Goal: Navigation & Orientation: Find specific page/section

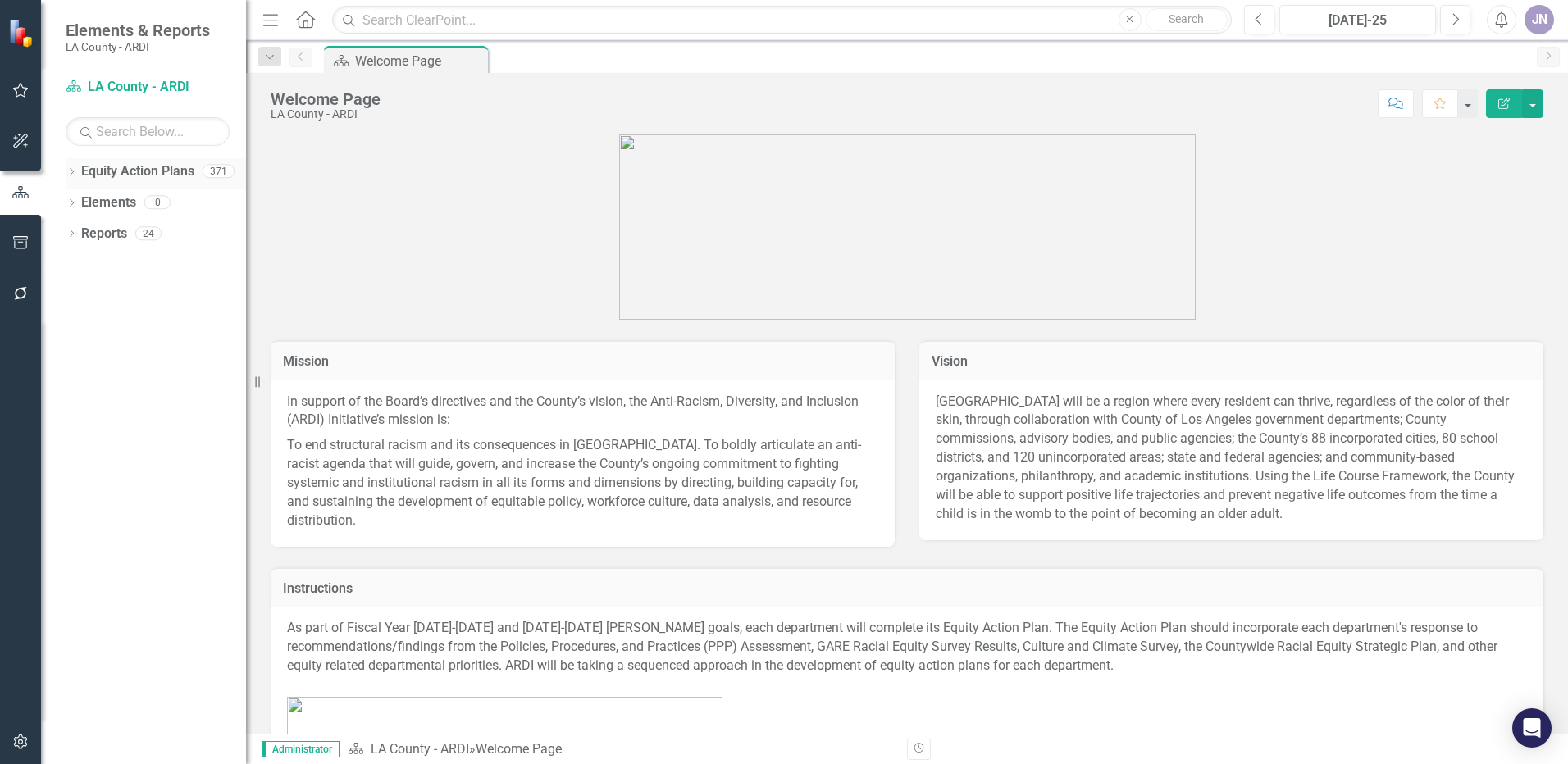
click at [70, 172] on icon "Dropdown" at bounding box center [71, 174] width 12 height 9
click at [85, 206] on icon "Dropdown" at bounding box center [80, 201] width 13 height 10
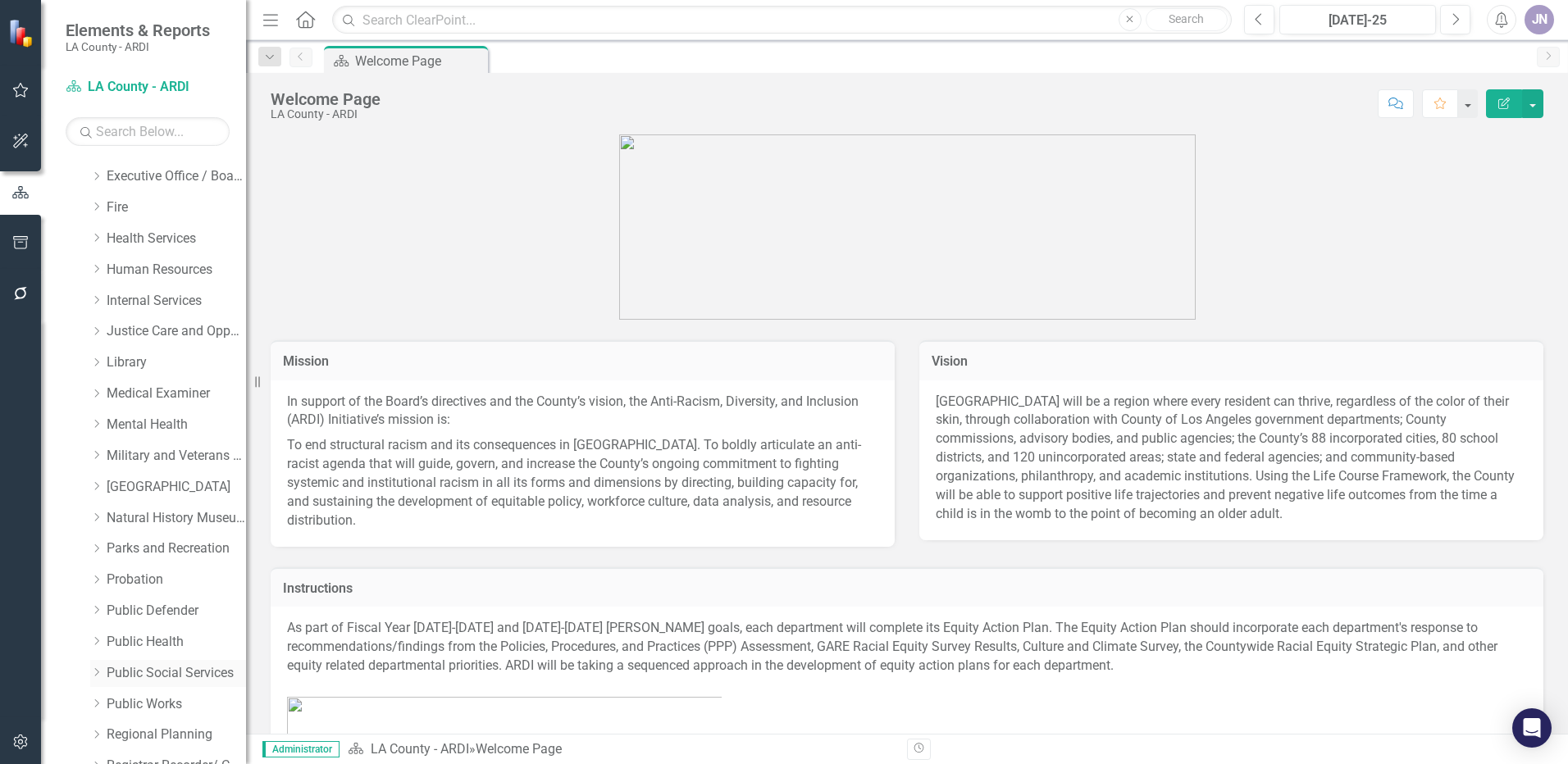
scroll to position [902, 0]
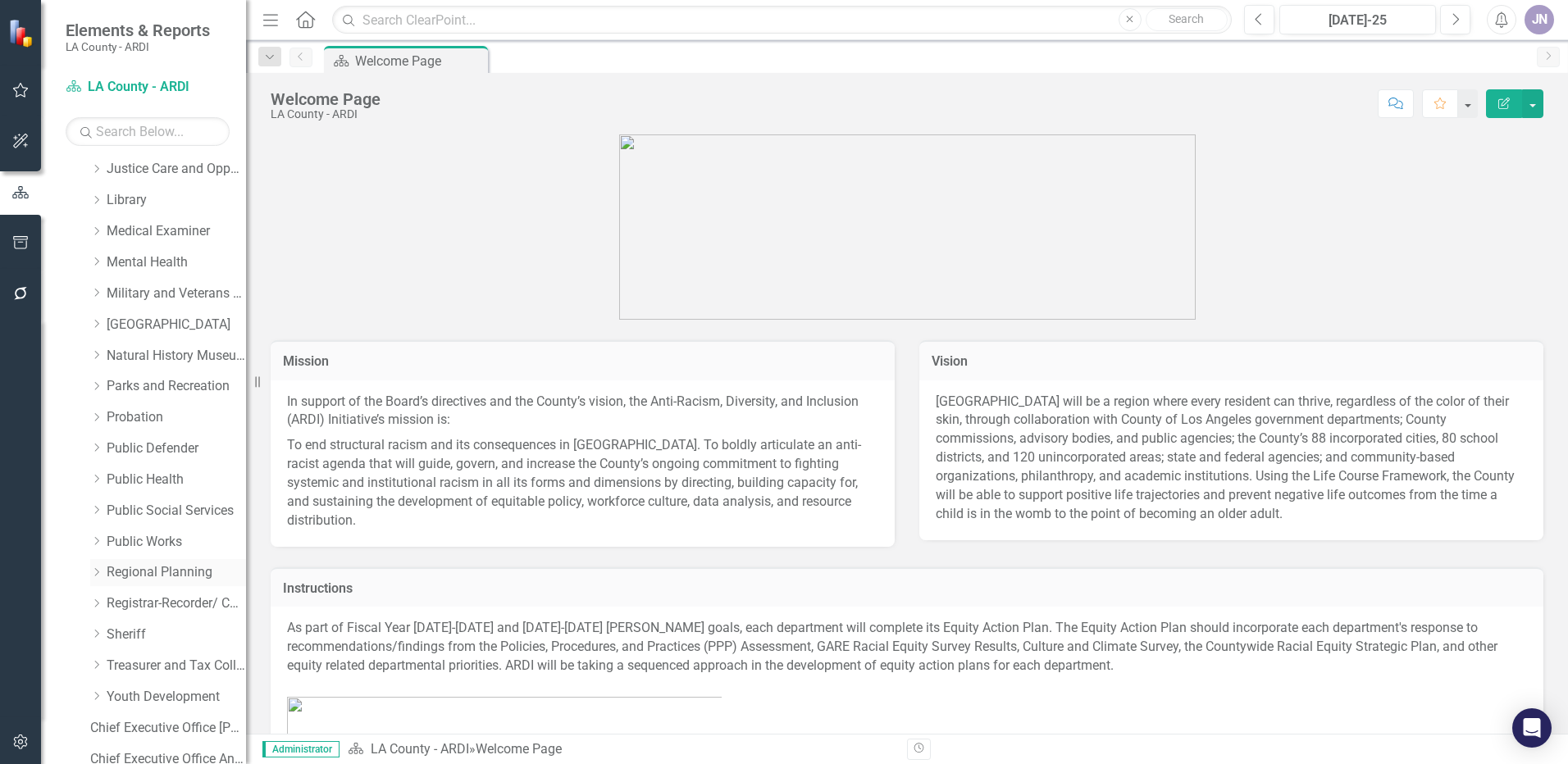
click at [97, 574] on icon "Dropdown" at bounding box center [96, 572] width 13 height 10
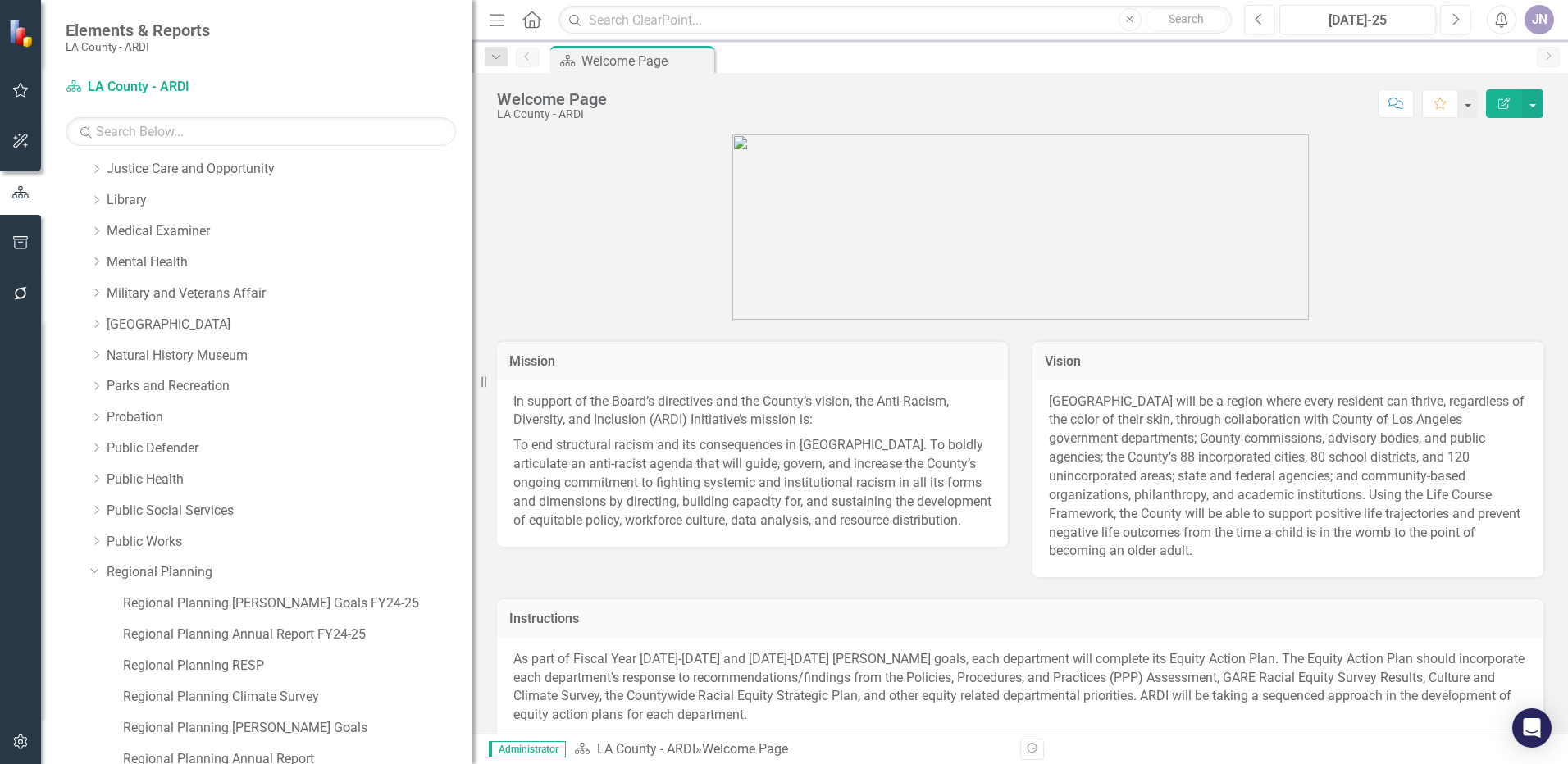
drag, startPoint x: 260, startPoint y: 380, endPoint x: 473, endPoint y: 390, distance: 213.2
click at [473, 390] on div "Resize" at bounding box center [478, 382] width 13 height 764
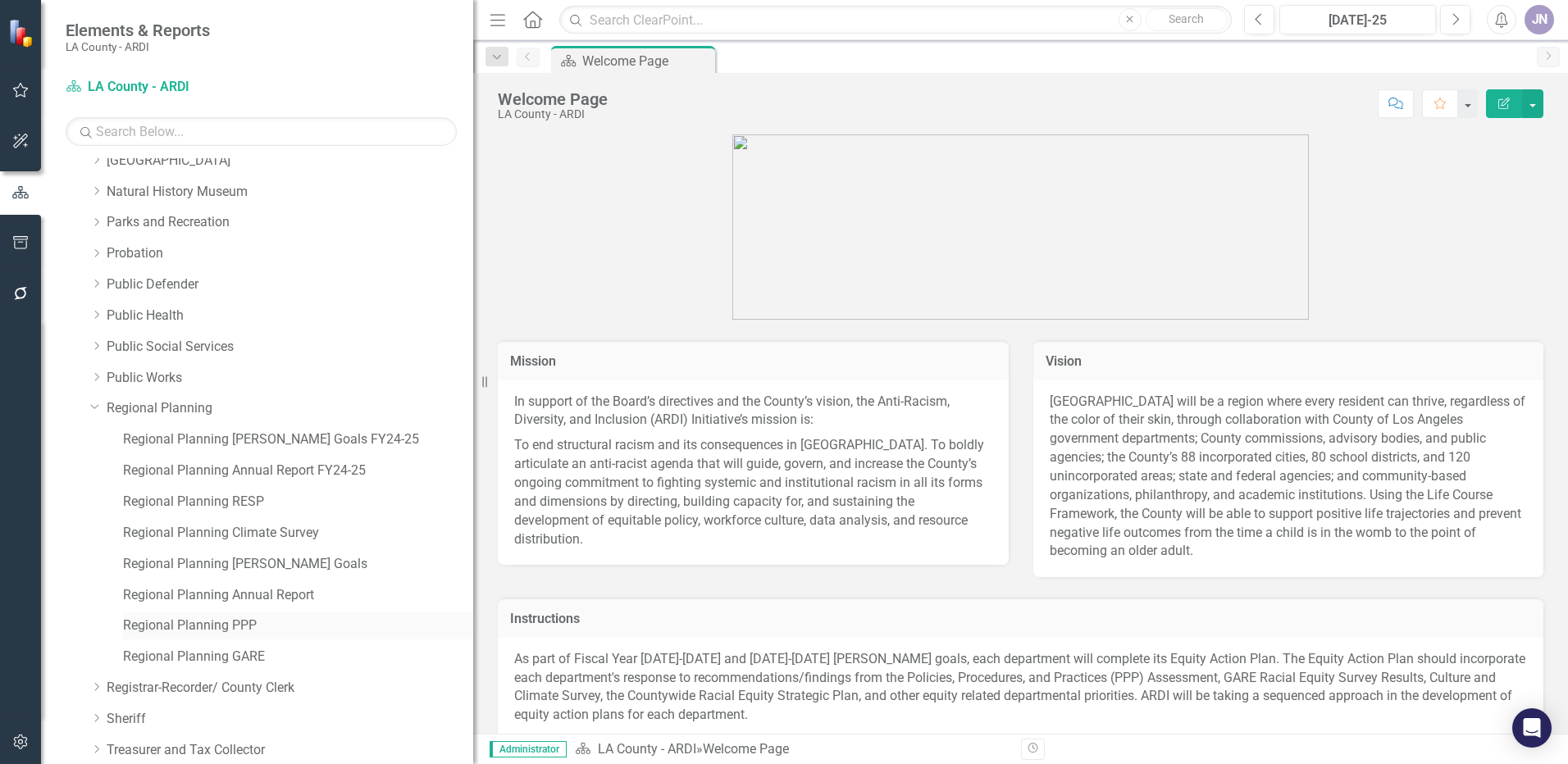
click at [238, 627] on link "Regional Planning PPP" at bounding box center [297, 626] width 350 height 19
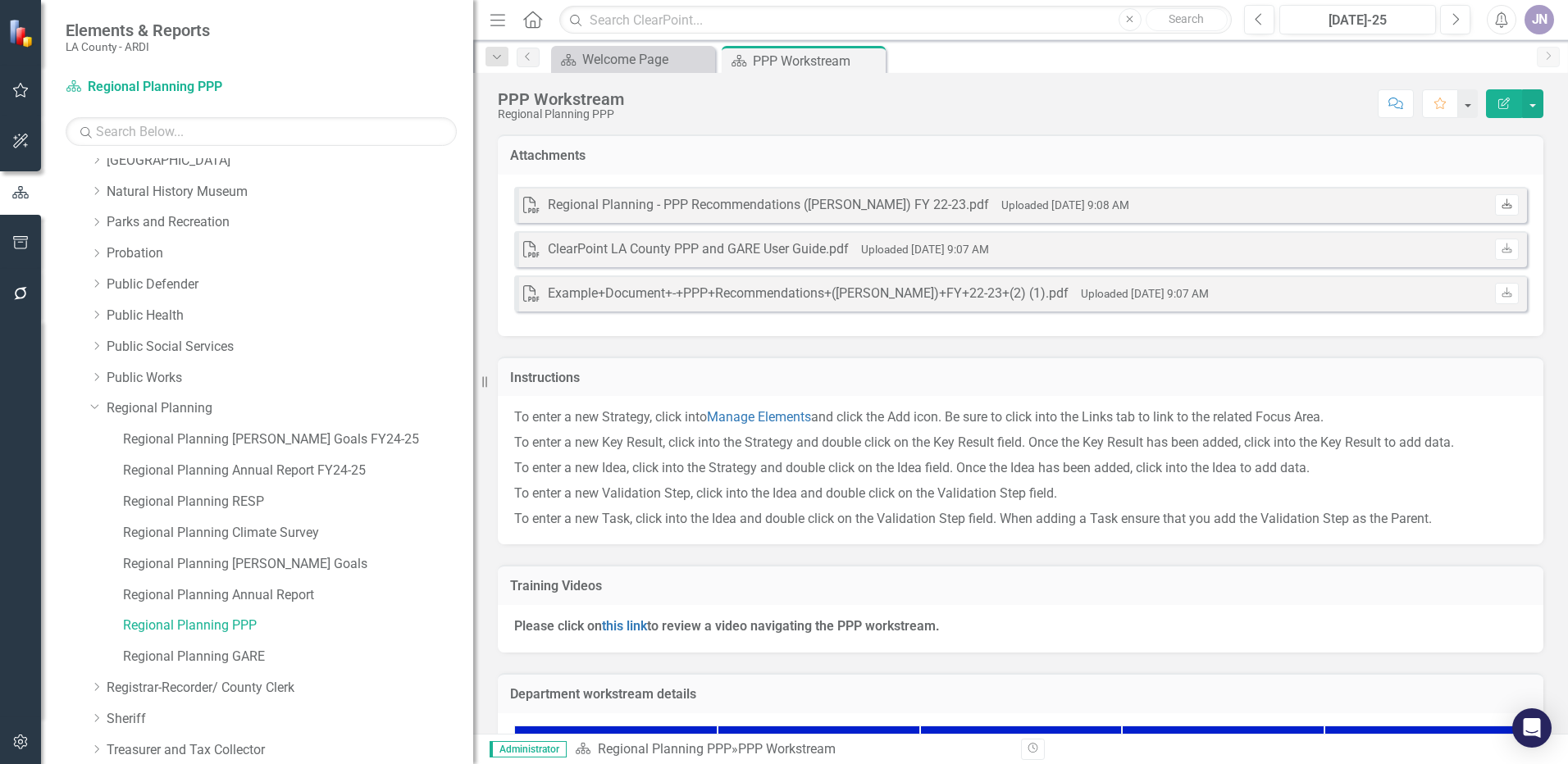
click at [1501, 209] on icon "Download" at bounding box center [1507, 205] width 13 height 10
click at [162, 432] on link "Regional Planning [PERSON_NAME] Goals FY24-25" at bounding box center [297, 439] width 350 height 19
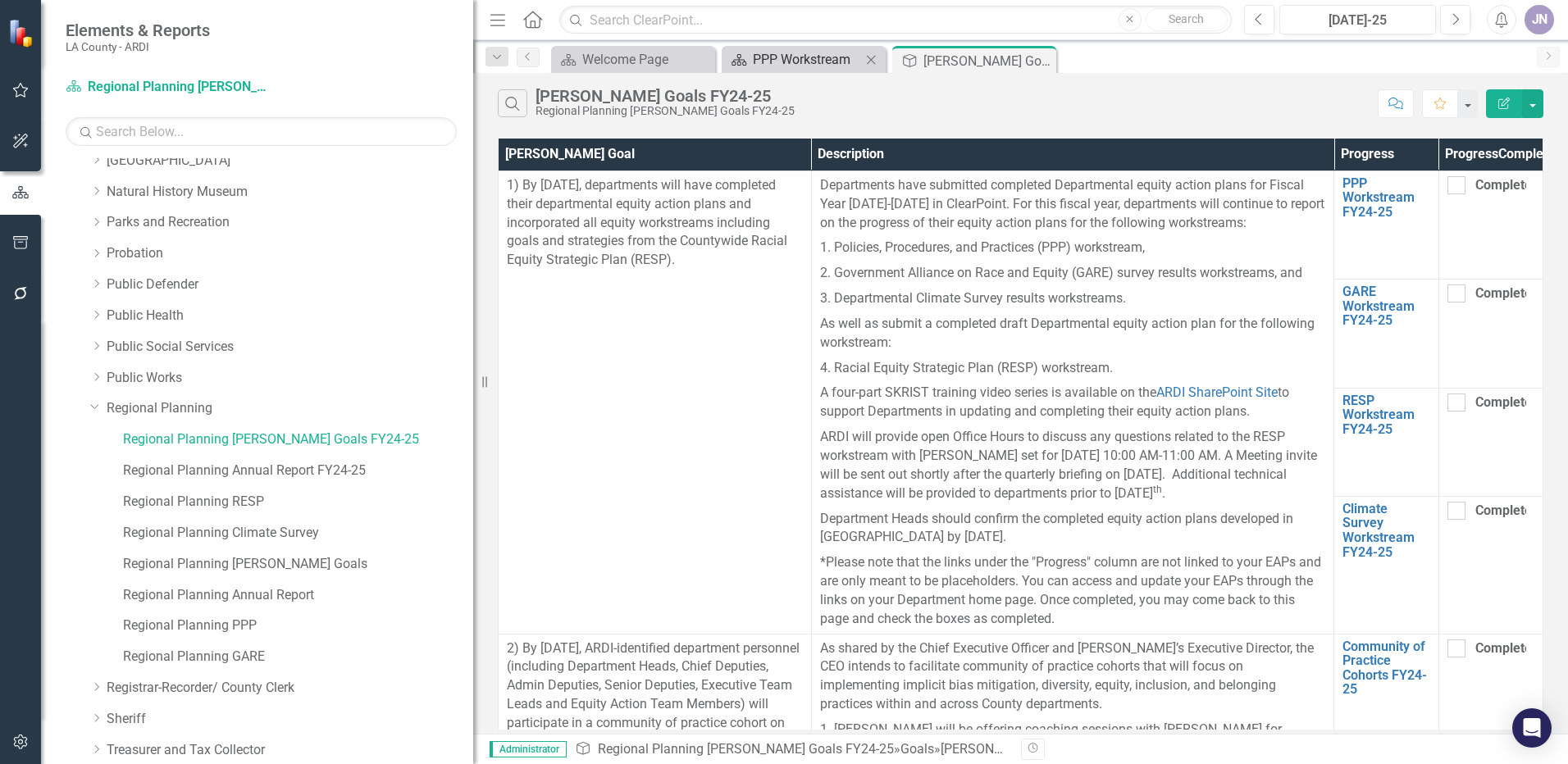
click at [775, 60] on div "PPP Workstream" at bounding box center [807, 59] width 108 height 21
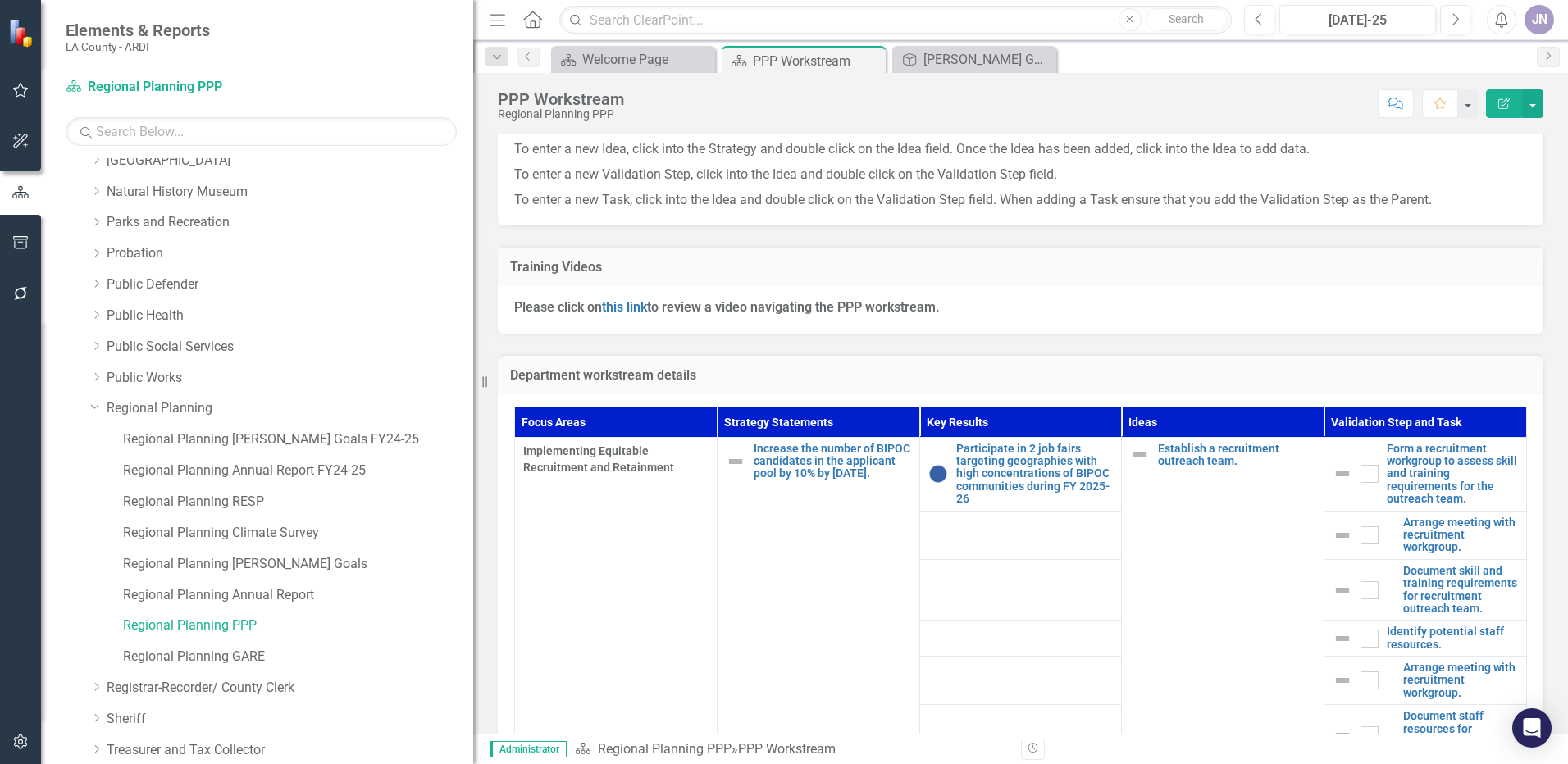
scroll to position [310, 0]
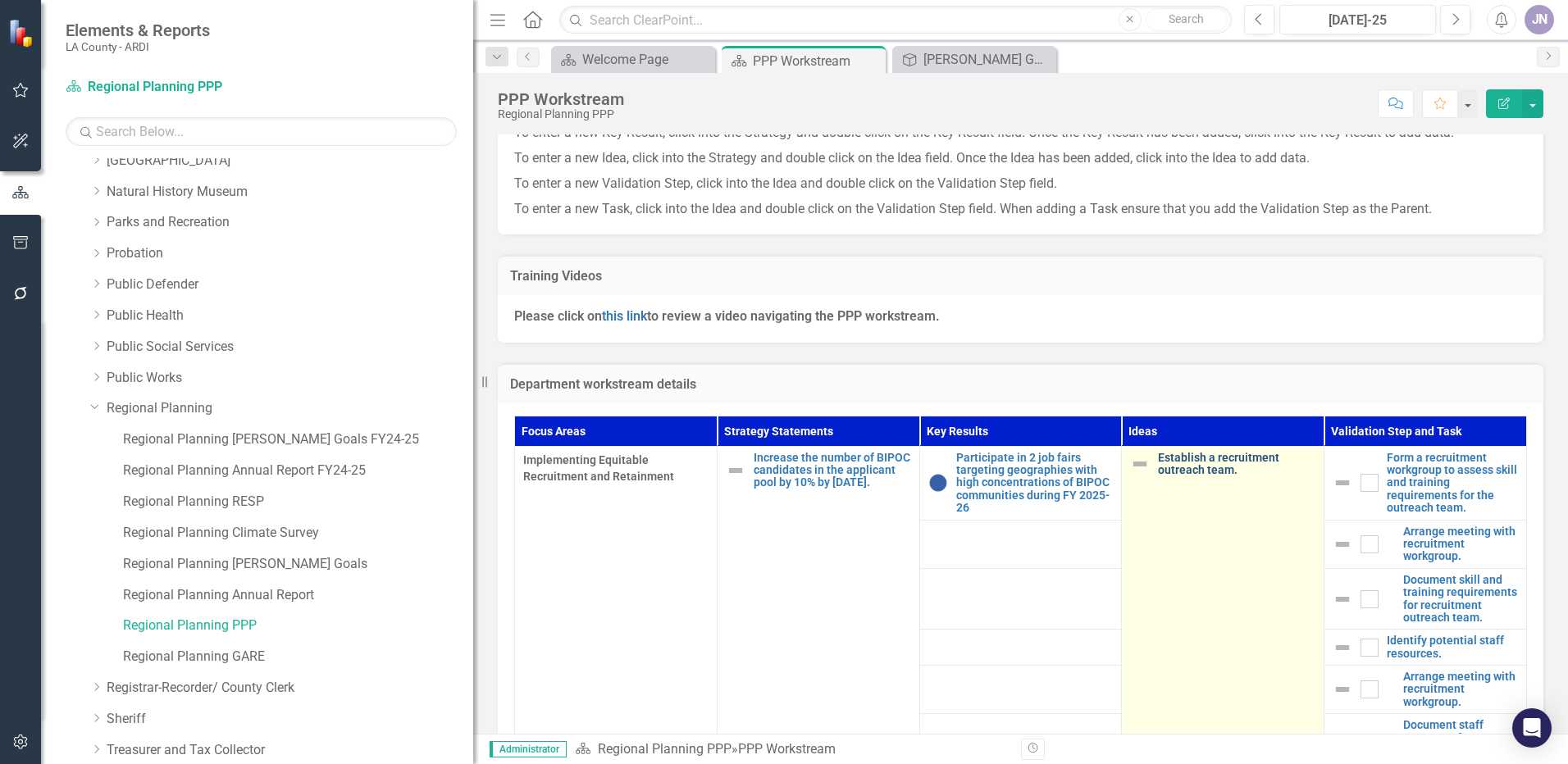
click at [1189, 470] on link "Establish a recruitment outreach team." at bounding box center [1236, 465] width 157 height 25
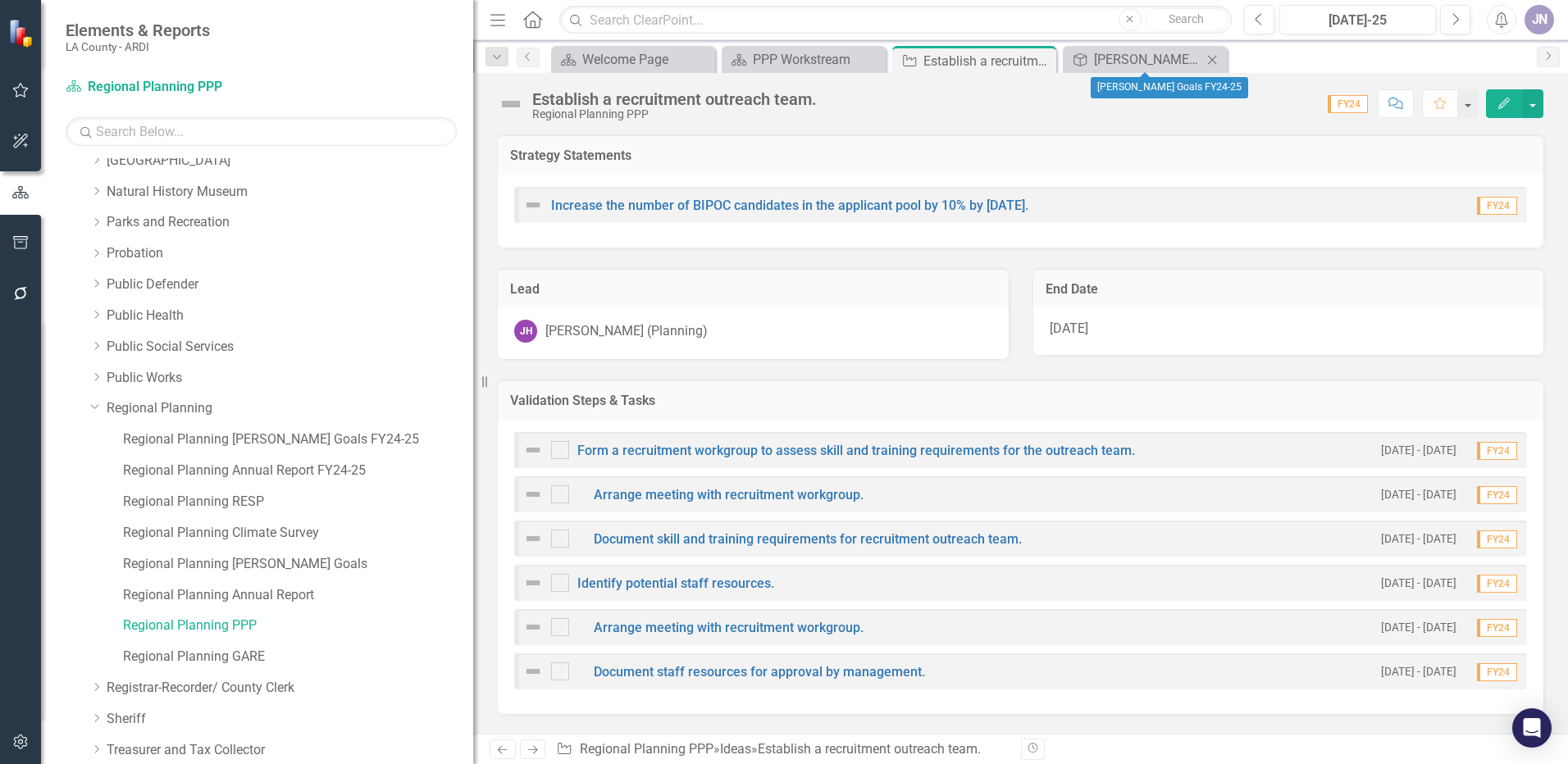
click at [1166, 48] on div "Strategy Statement [PERSON_NAME] Goals FY24-25 Close" at bounding box center [1145, 59] width 164 height 27
click at [1154, 58] on div "[PERSON_NAME] Goals FY24-25" at bounding box center [1148, 59] width 108 height 21
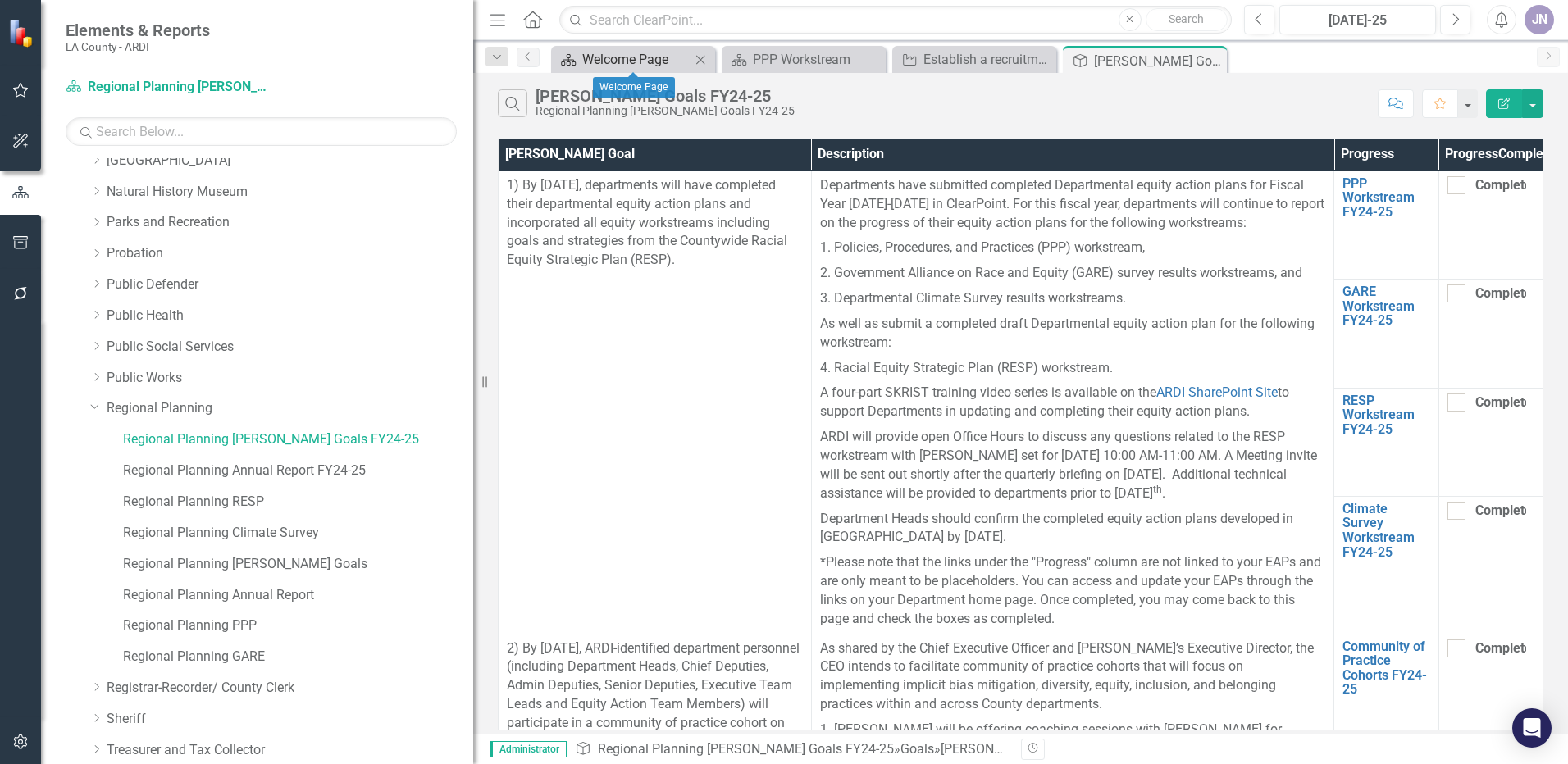
click at [662, 50] on div "Welcome Page" at bounding box center [636, 59] width 108 height 21
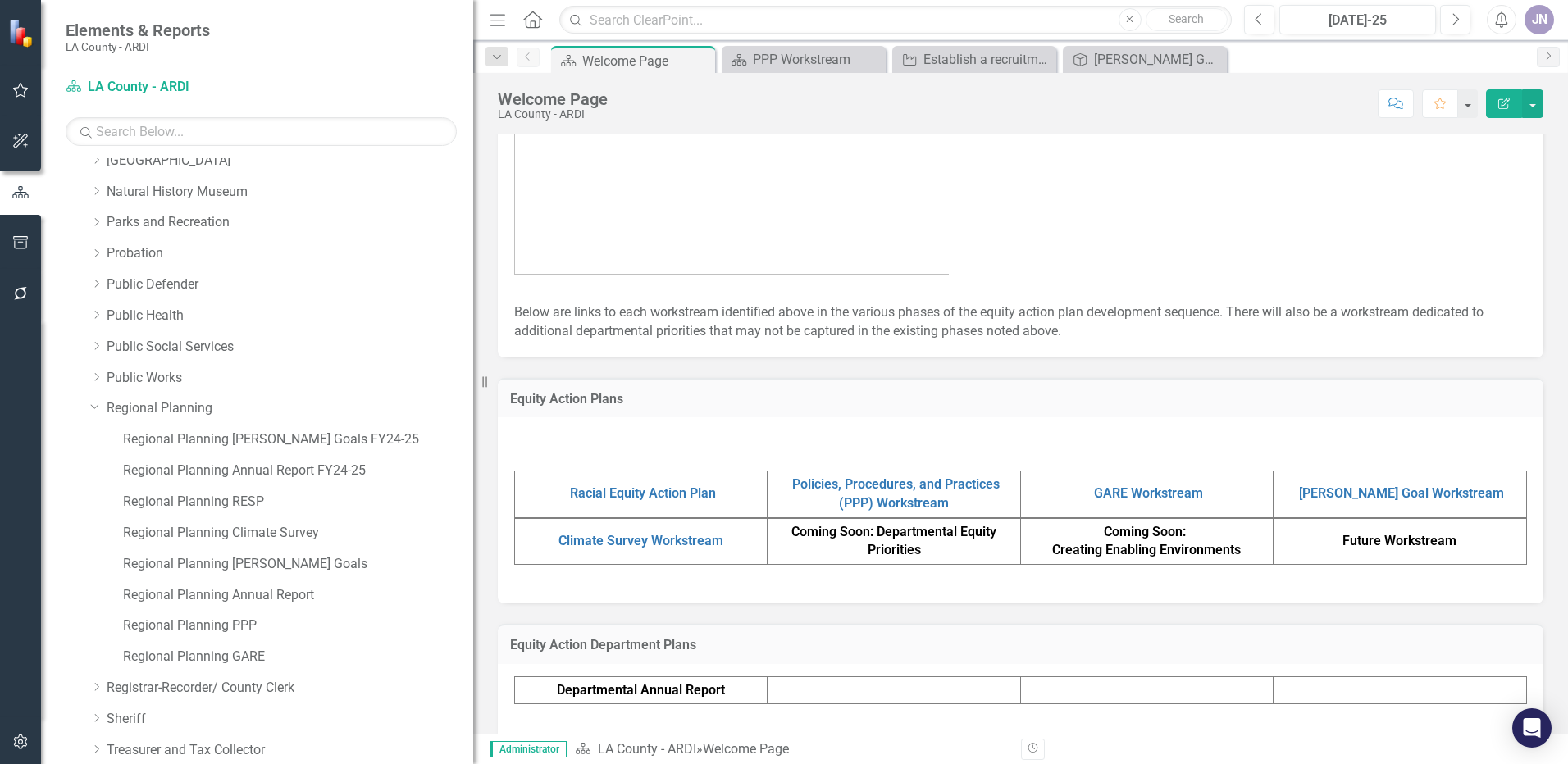
scroll to position [804, 0]
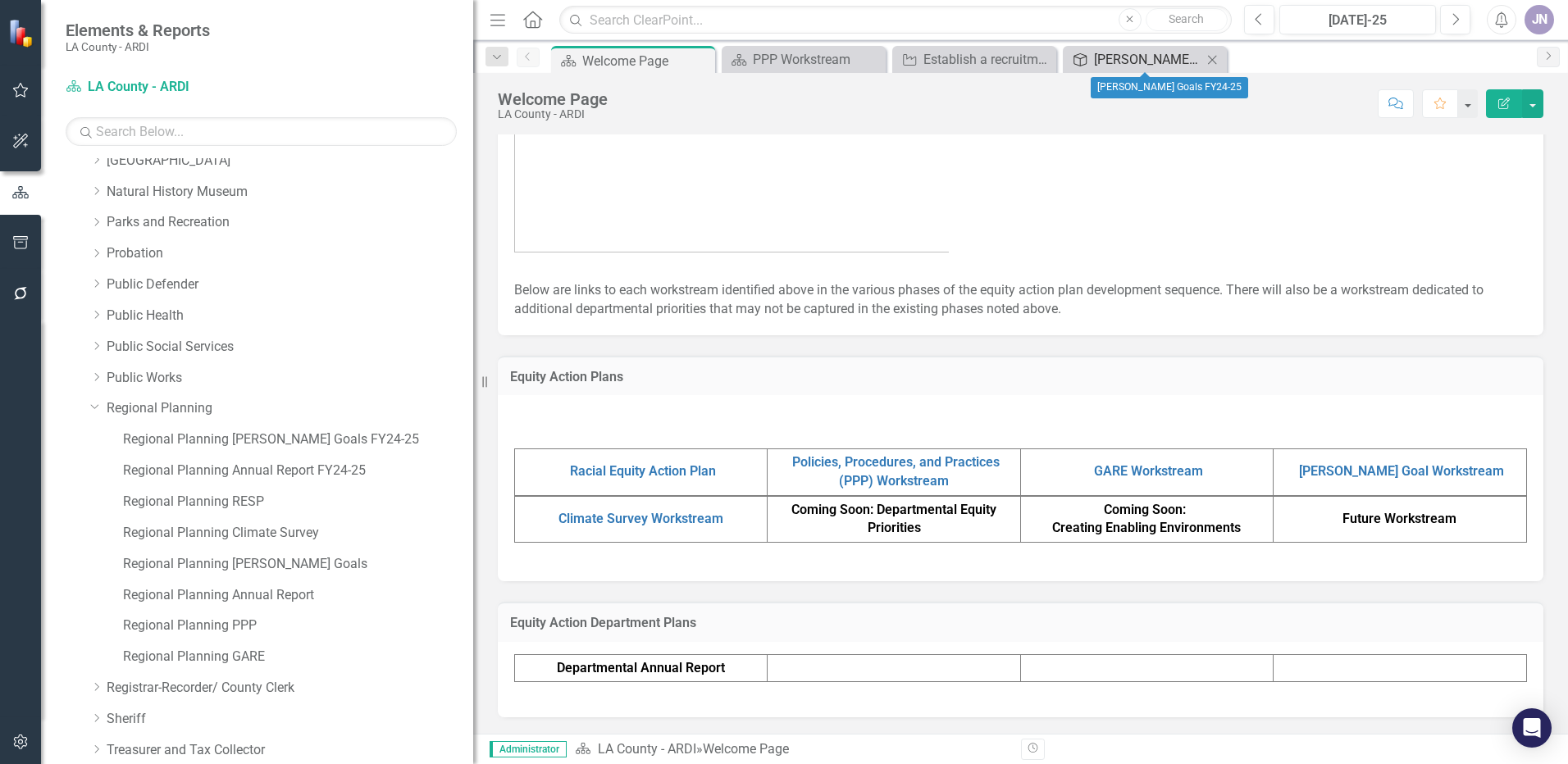
click at [1122, 65] on div "[PERSON_NAME] Goals FY24-25" at bounding box center [1148, 59] width 108 height 21
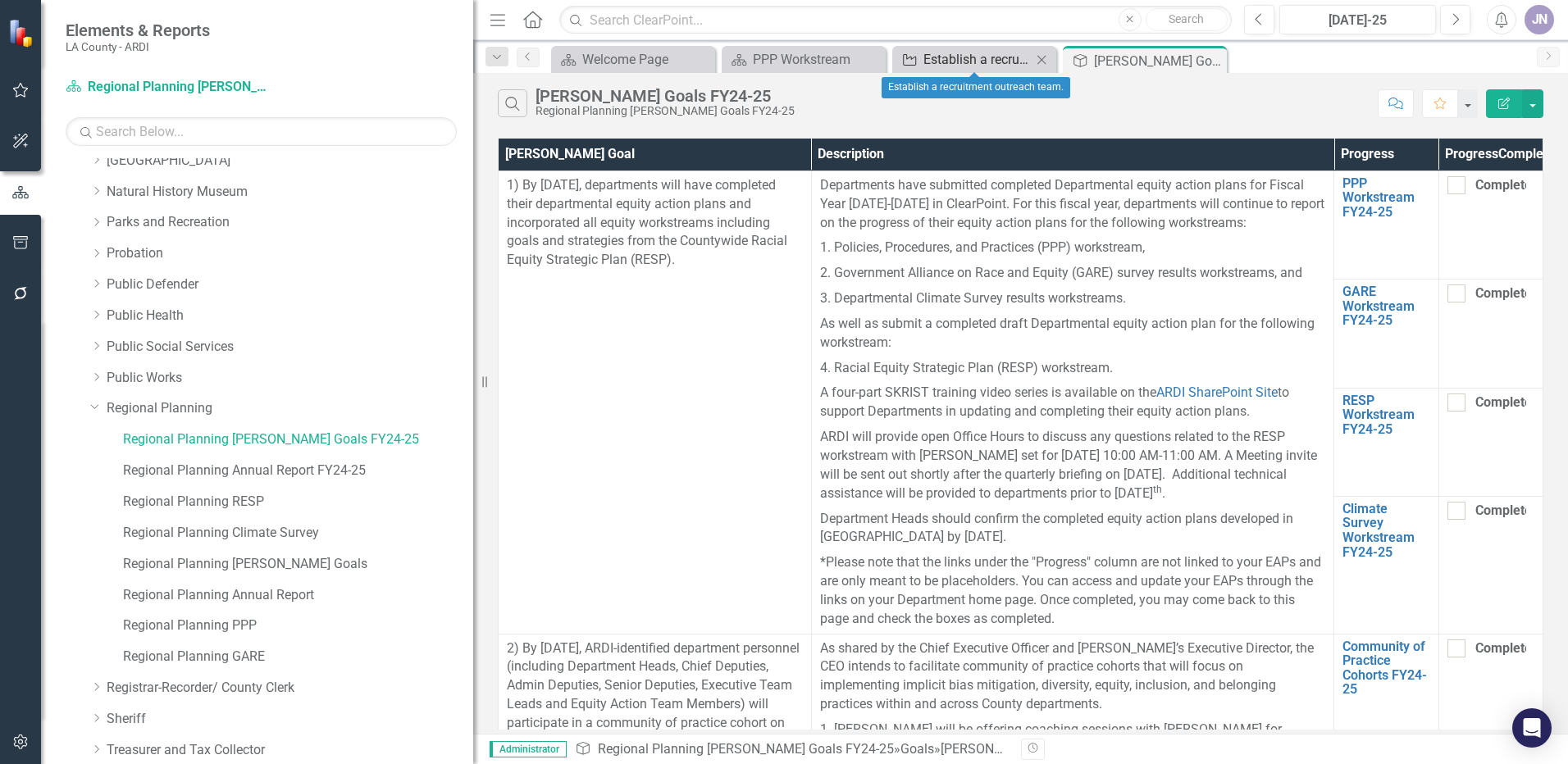
click at [970, 55] on div "Establish a recruitment outreach team." at bounding box center [977, 59] width 108 height 21
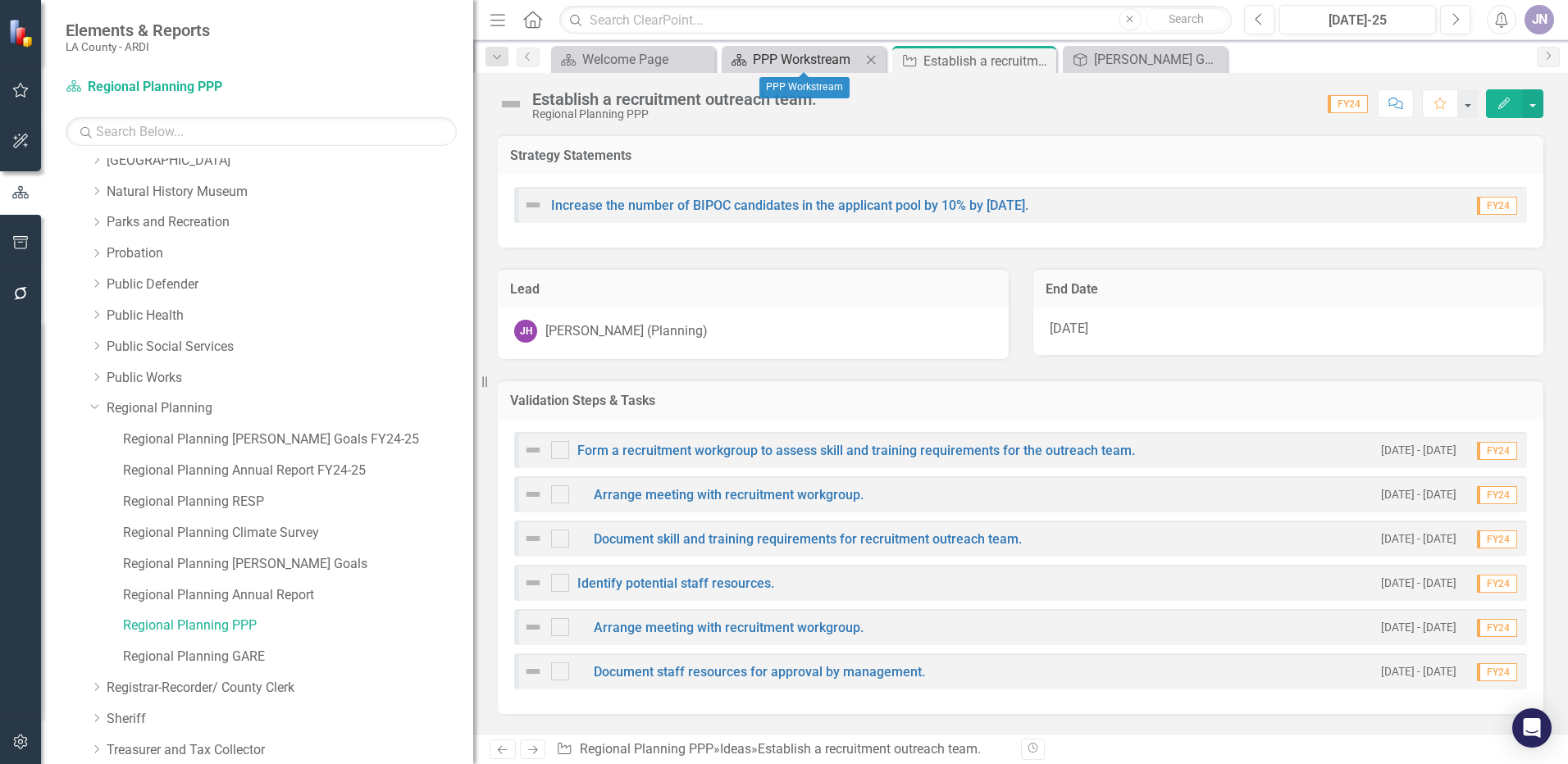
click at [761, 62] on div "PPP Workstream" at bounding box center [807, 59] width 108 height 21
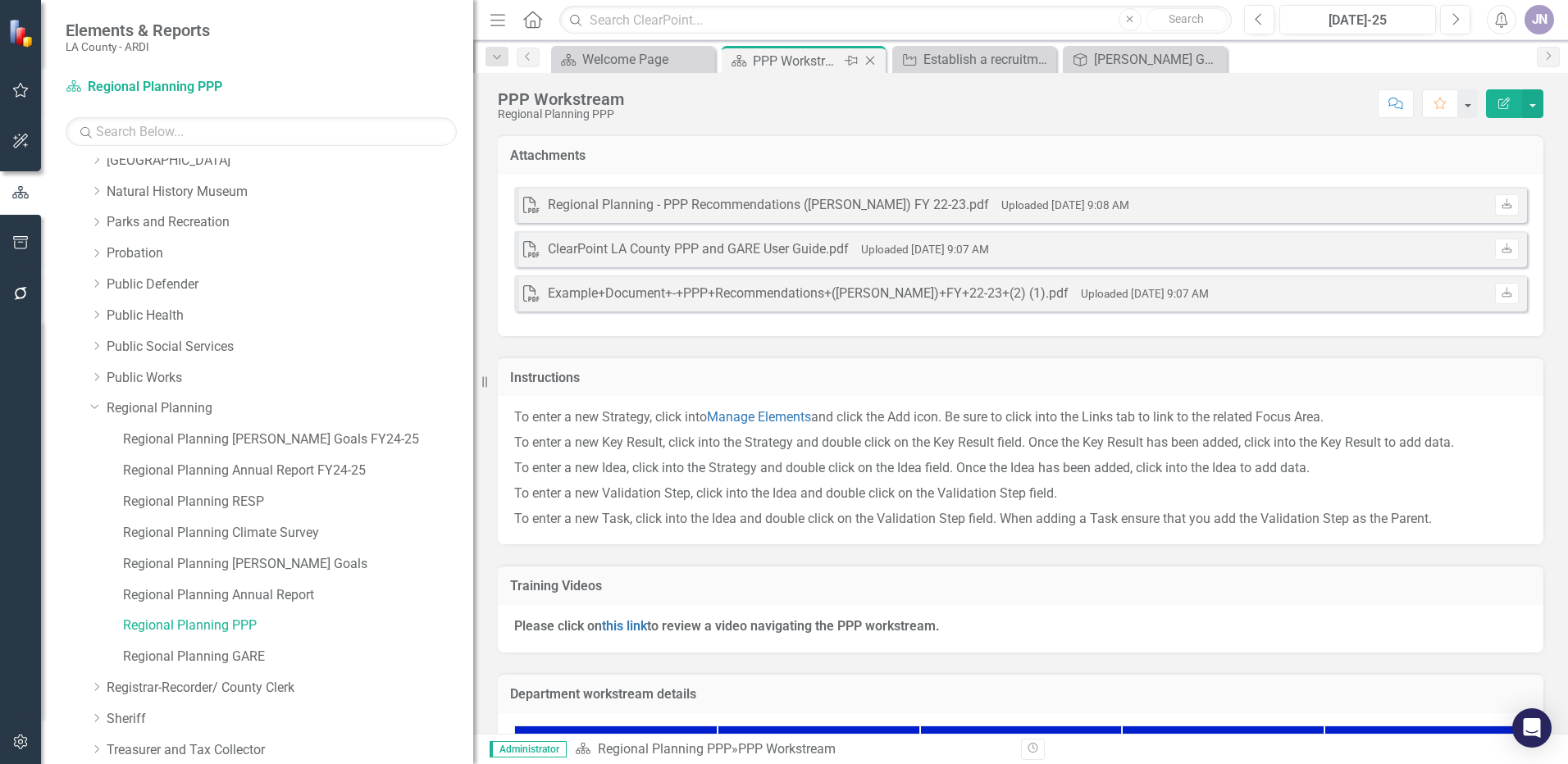
click at [749, 61] on div "Equity Action Plan PPP Workstream Pin Close" at bounding box center [803, 61] width 156 height 21
click at [1113, 66] on div "[PERSON_NAME] Goals FY24-25" at bounding box center [1148, 59] width 108 height 21
